Goal: Check status: Check status

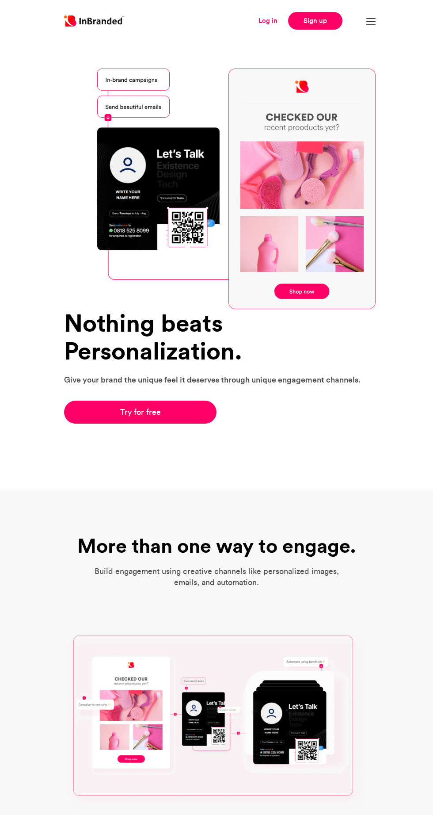
click at [269, 20] on link "Log in" at bounding box center [268, 21] width 19 height 10
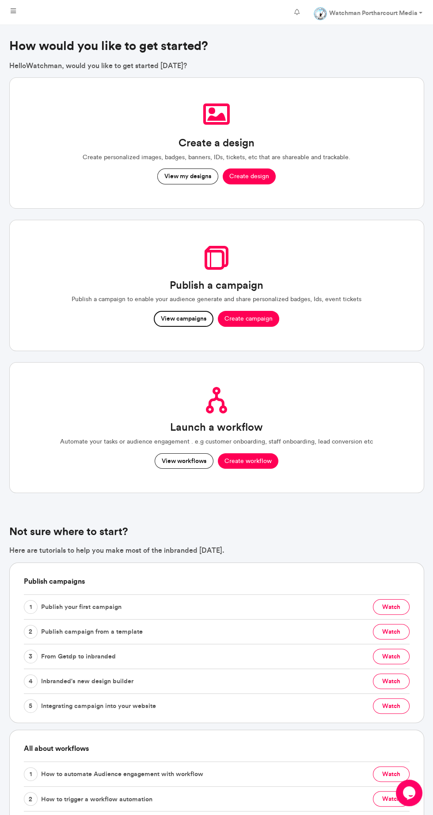
click at [180, 317] on button "View campaigns" at bounding box center [184, 319] width 60 height 16
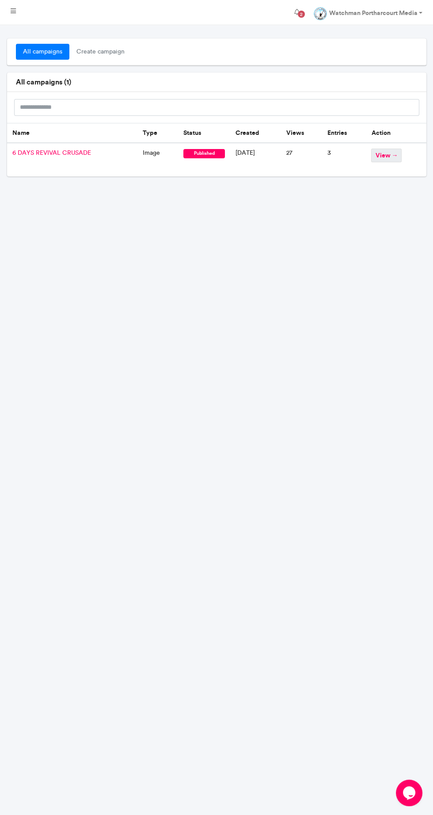
click at [384, 151] on span "view →" at bounding box center [386, 156] width 30 height 14
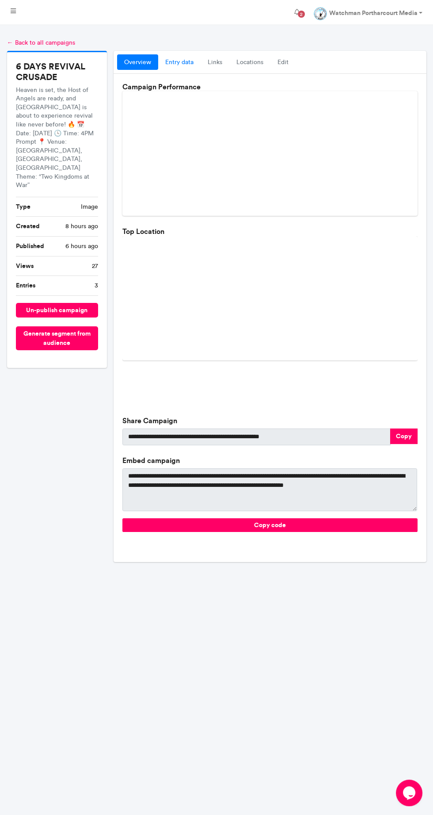
click at [183, 64] on link "entry data" at bounding box center [179, 62] width 42 height 16
